Goal: Entertainment & Leisure: Consume media (video, audio)

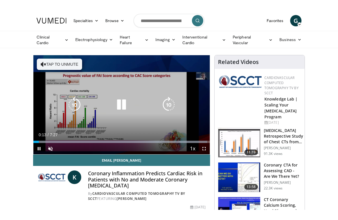
scroll to position [7, 0]
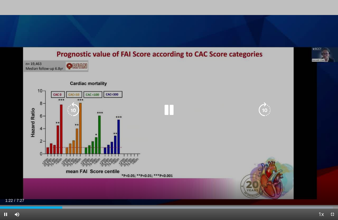
click at [268, 112] on icon "Video Player" at bounding box center [265, 110] width 16 height 16
click at [265, 106] on icon "Video Player" at bounding box center [265, 110] width 16 height 16
click at [265, 110] on icon "Video Player" at bounding box center [265, 110] width 16 height 16
click at [269, 106] on icon "Video Player" at bounding box center [265, 110] width 16 height 16
click at [265, 112] on icon "Video Player" at bounding box center [265, 110] width 16 height 16
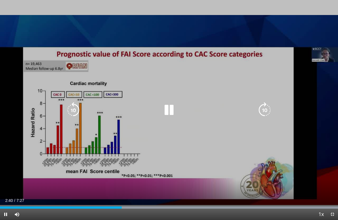
click at [267, 110] on icon "Video Player" at bounding box center [265, 110] width 16 height 16
click at [267, 108] on icon "Video Player" at bounding box center [265, 110] width 16 height 16
click at [262, 111] on icon "Video Player" at bounding box center [265, 110] width 16 height 16
click at [263, 109] on icon "Video Player" at bounding box center [265, 110] width 16 height 16
click at [264, 111] on icon "Video Player" at bounding box center [265, 110] width 16 height 16
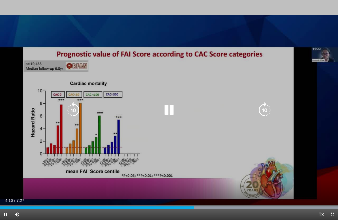
click at [270, 107] on icon "Video Player" at bounding box center [265, 110] width 16 height 16
click at [263, 111] on icon "Video Player" at bounding box center [265, 110] width 16 height 16
click at [267, 108] on icon "Video Player" at bounding box center [265, 110] width 16 height 16
click at [264, 104] on icon "Video Player" at bounding box center [265, 110] width 16 height 16
click at [265, 112] on icon "Video Player" at bounding box center [265, 110] width 16 height 16
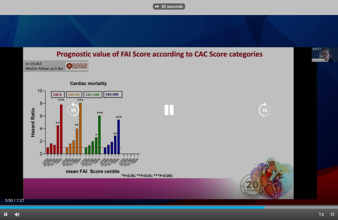
click at [263, 107] on icon "Video Player" at bounding box center [265, 110] width 16 height 16
click at [261, 111] on icon "Video Player" at bounding box center [265, 110] width 16 height 16
click at [260, 111] on icon "Video Player" at bounding box center [265, 110] width 16 height 16
click at [267, 109] on icon "Video Player" at bounding box center [265, 110] width 16 height 16
click at [267, 107] on icon "Video Player" at bounding box center [265, 110] width 16 height 16
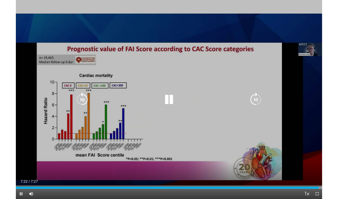
scroll to position [0, 0]
